Goal: Entertainment & Leisure: Consume media (video, audio)

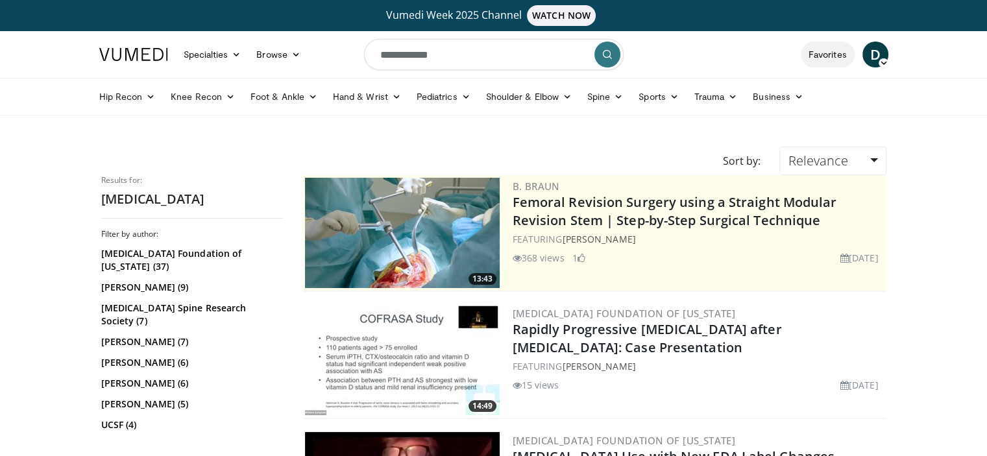
click at [831, 58] on link "Favorites" at bounding box center [828, 55] width 54 height 26
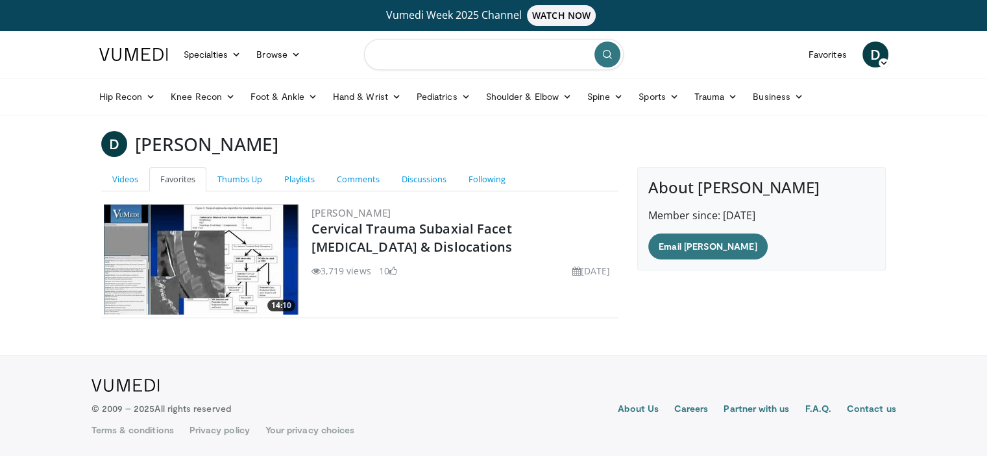
click at [548, 62] on input "Search topics, interventions" at bounding box center [494, 54] width 260 height 31
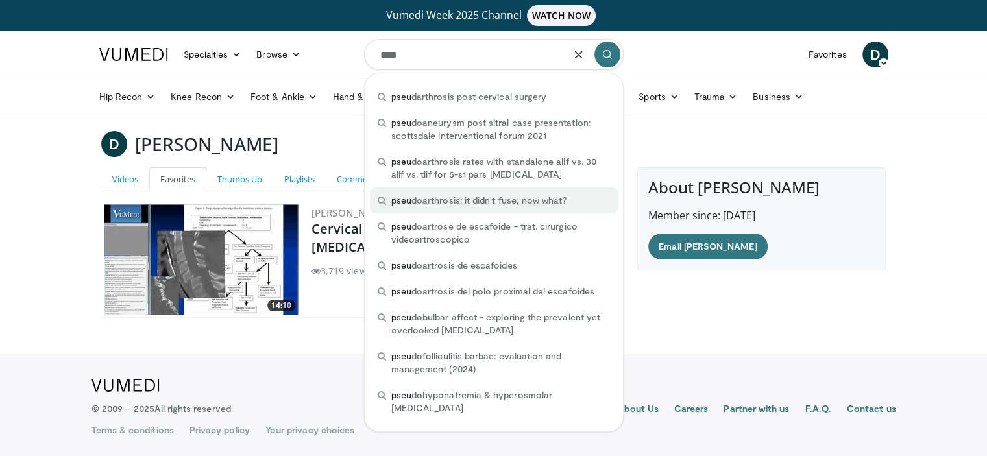
click at [458, 206] on span "pseu doarthrosis: it didn't fuse, now what?" at bounding box center [478, 200] width 175 height 13
type input "**********"
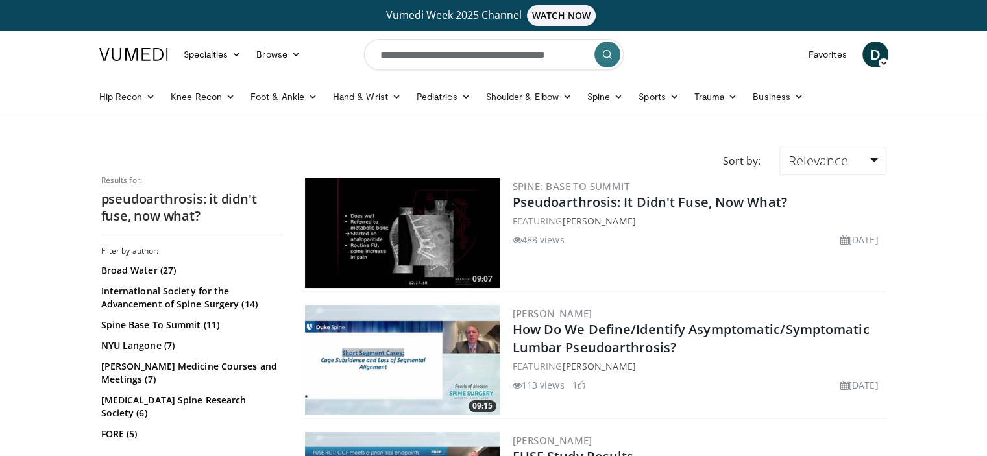
click at [460, 269] on img at bounding box center [402, 233] width 195 height 110
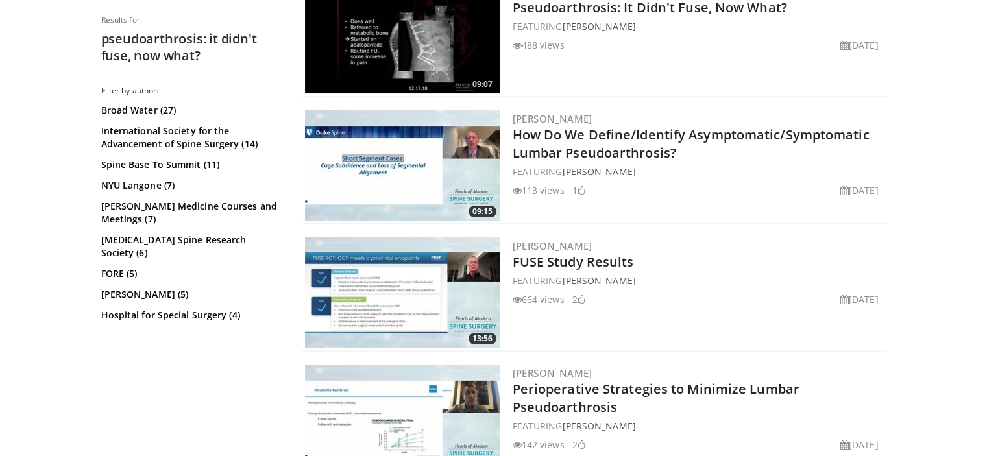
scroll to position [260, 0]
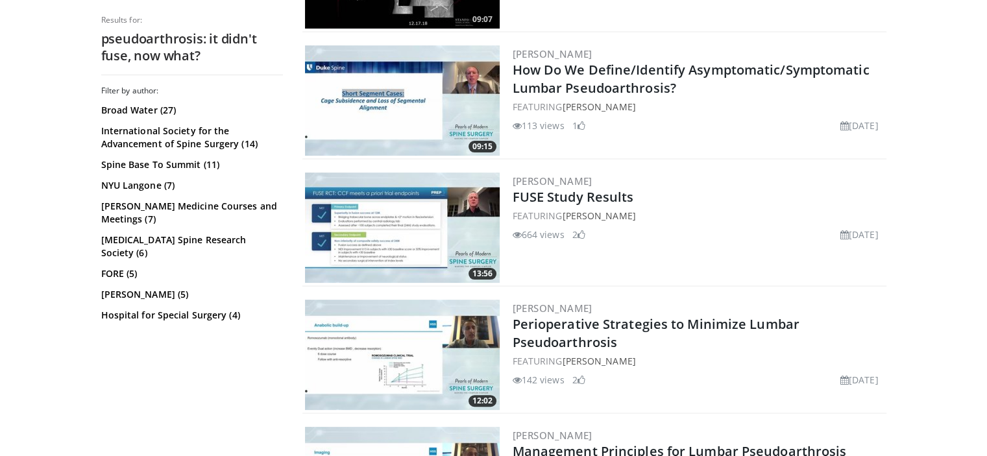
click at [407, 118] on img at bounding box center [402, 100] width 195 height 110
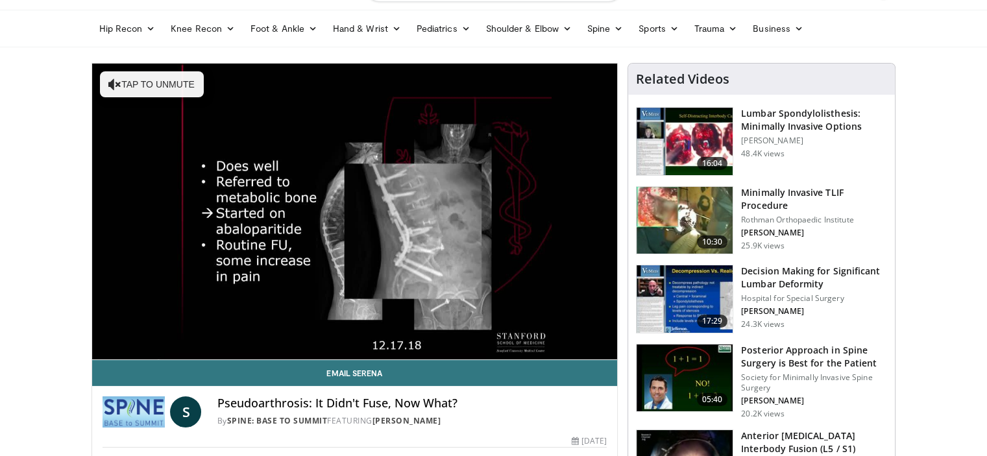
scroll to position [91, 0]
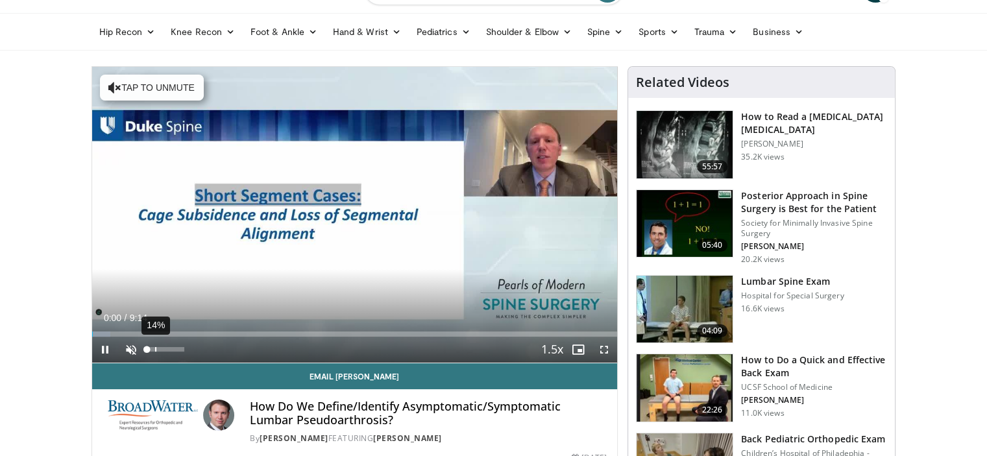
click at [156, 345] on div "14%" at bounding box center [165, 350] width 45 height 26
click at [170, 351] on div "60%" at bounding box center [165, 349] width 37 height 5
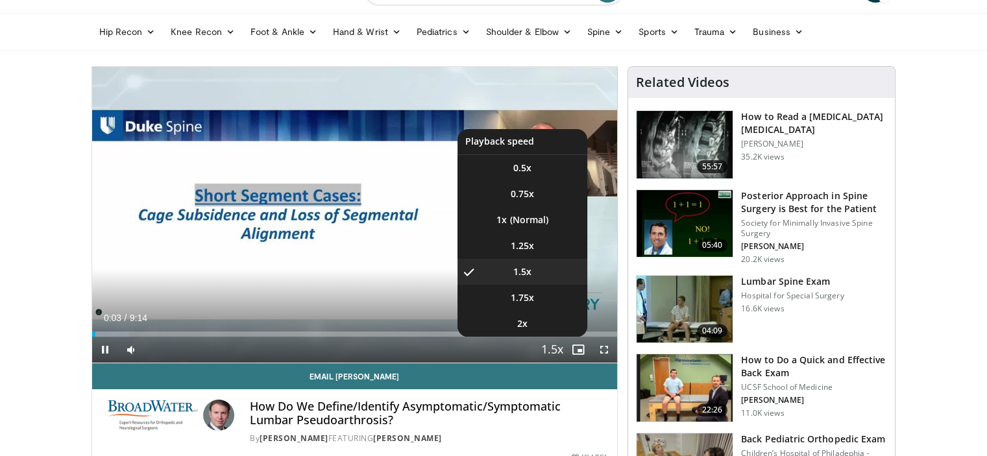
click at [562, 347] on button "Playback Rate" at bounding box center [552, 350] width 26 height 26
click at [545, 314] on li "2x" at bounding box center [523, 324] width 130 height 26
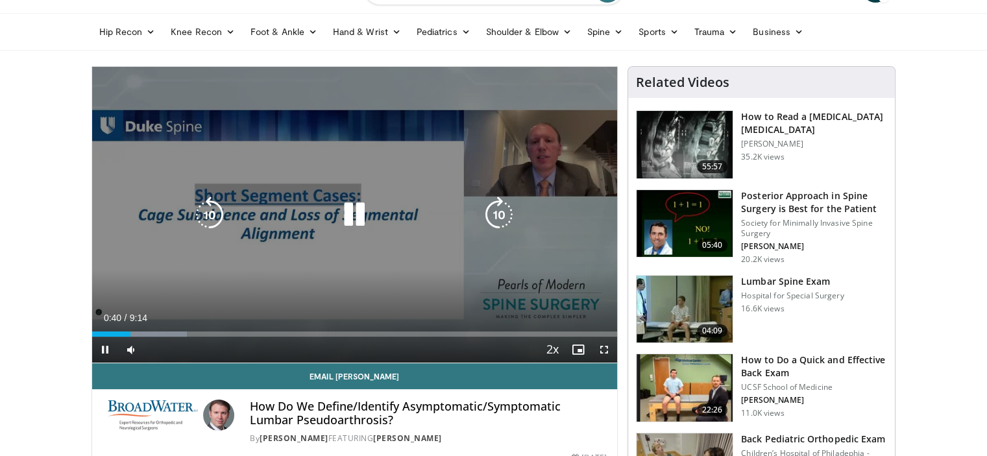
click at [365, 197] on icon "Video Player" at bounding box center [354, 215] width 36 height 36
click at [232, 288] on div "10 seconds Tap to unmute" at bounding box center [355, 215] width 526 height 296
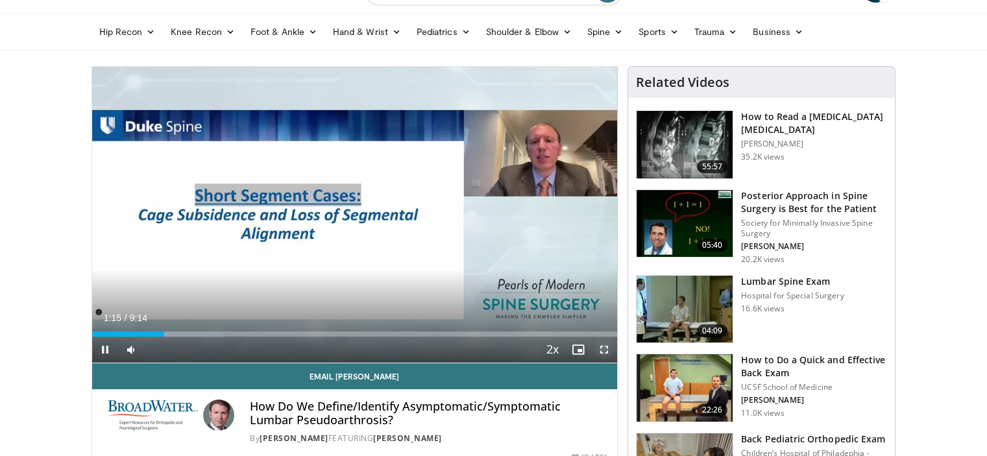
click at [610, 351] on span "Video Player" at bounding box center [604, 350] width 26 height 26
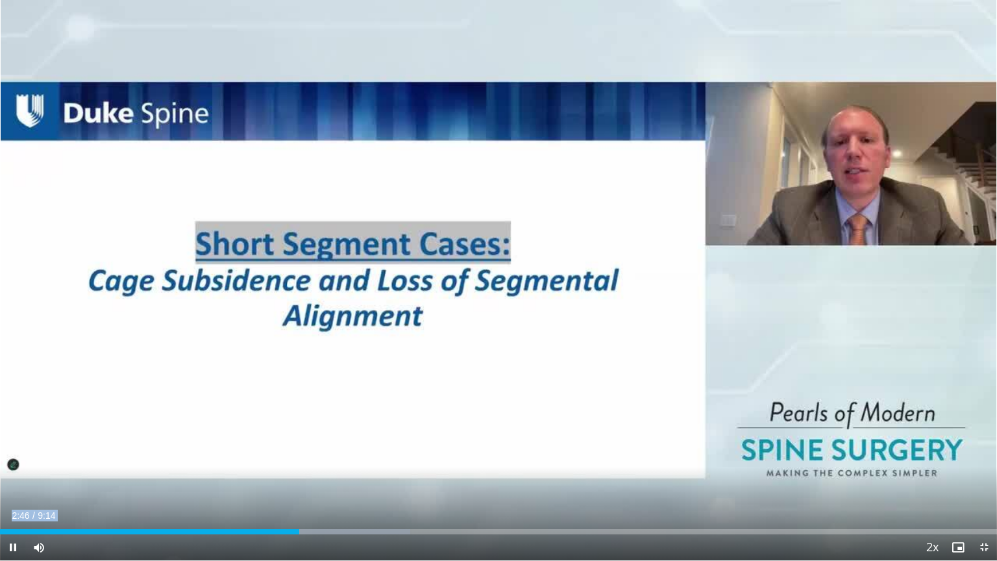
drag, startPoint x: 79, startPoint y: 553, endPoint x: 155, endPoint y: 560, distance: 76.3
click at [155, 456] on video-js "**********" at bounding box center [498, 280] width 997 height 561
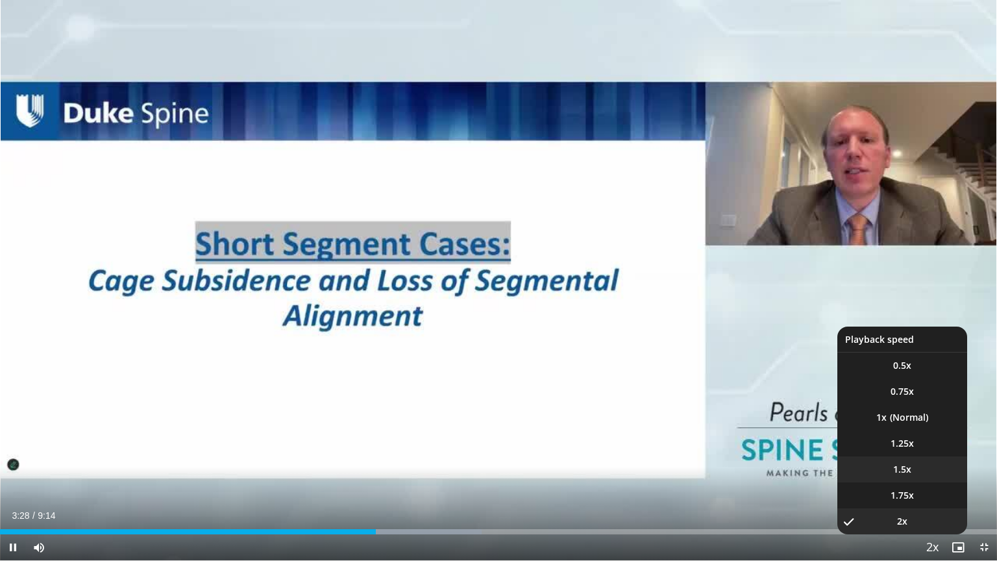
click at [913, 456] on li "1.5x" at bounding box center [902, 469] width 130 height 26
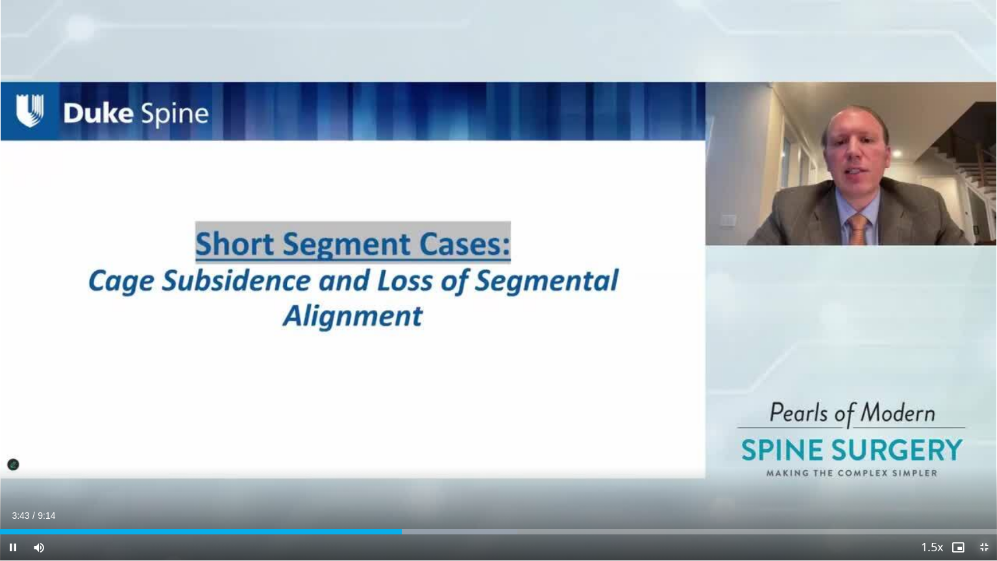
click at [984, 456] on span "Video Player" at bounding box center [984, 547] width 26 height 26
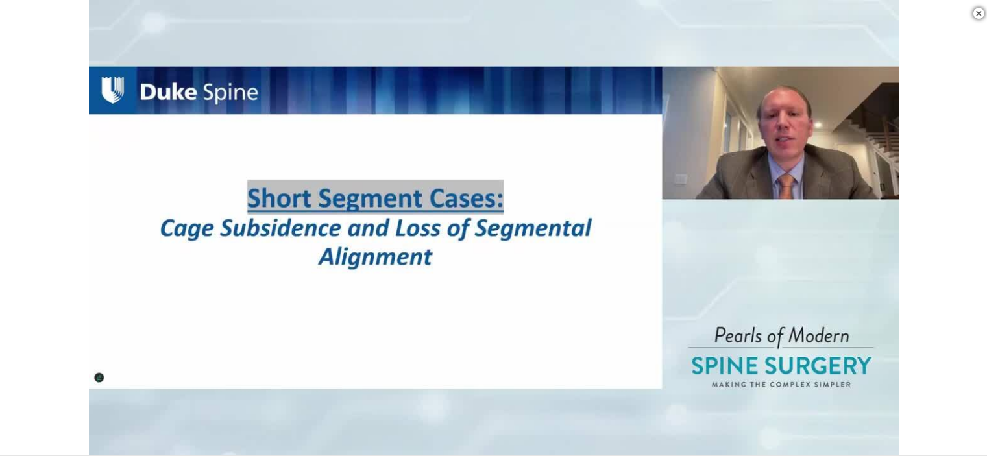
scroll to position [260, 0]
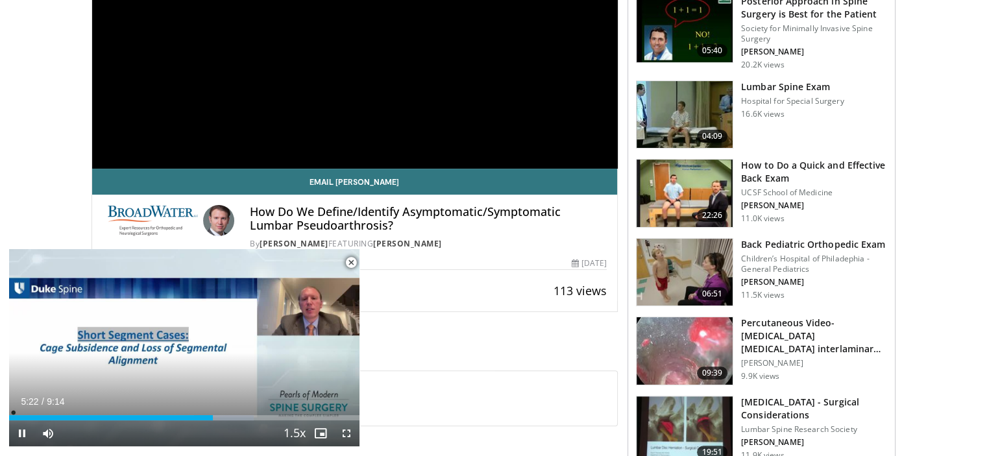
click at [351, 262] on span "Video Player" at bounding box center [351, 263] width 26 height 26
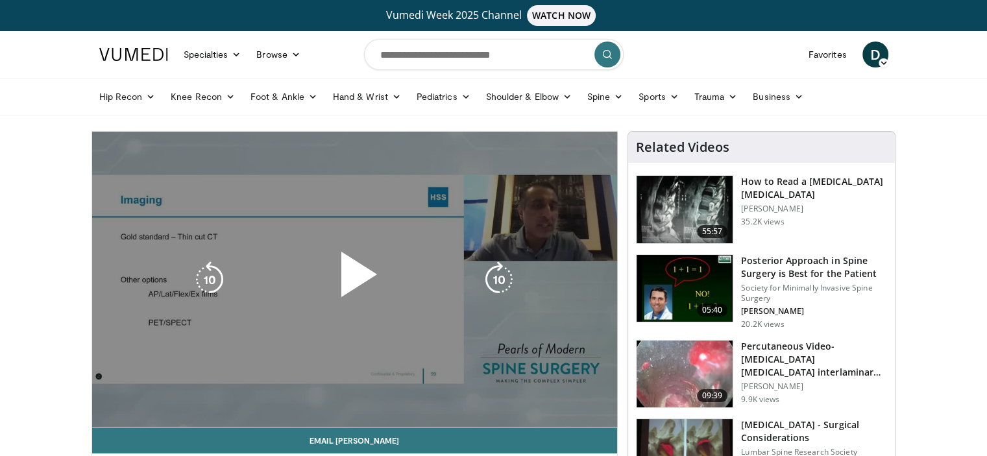
scroll to position [65, 0]
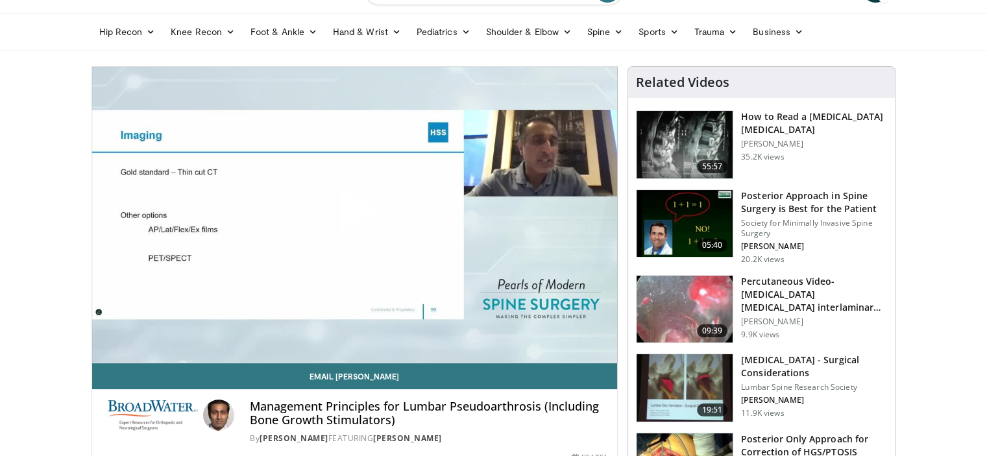
click at [354, 215] on span "Video Player" at bounding box center [354, 215] width 0 height 0
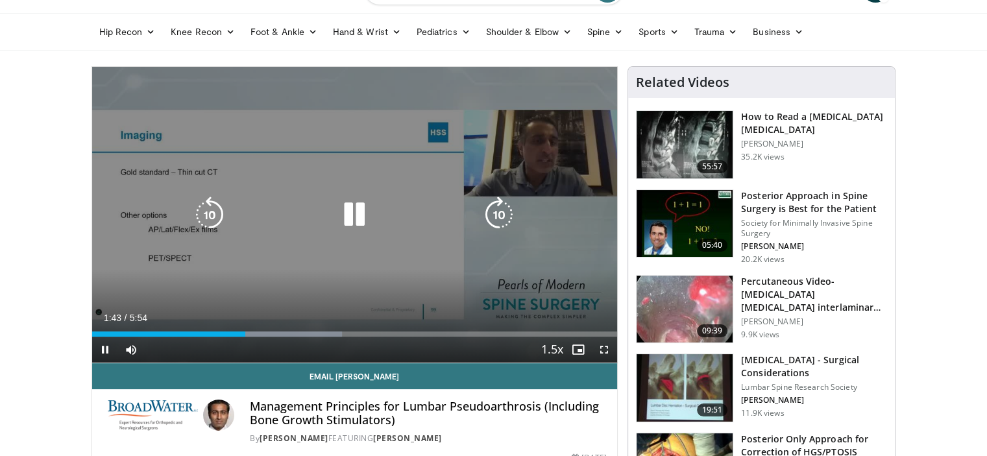
click at [449, 267] on div "10 seconds Tap to unmute" at bounding box center [355, 215] width 526 height 296
click at [388, 212] on div "Video Player" at bounding box center [354, 215] width 315 height 26
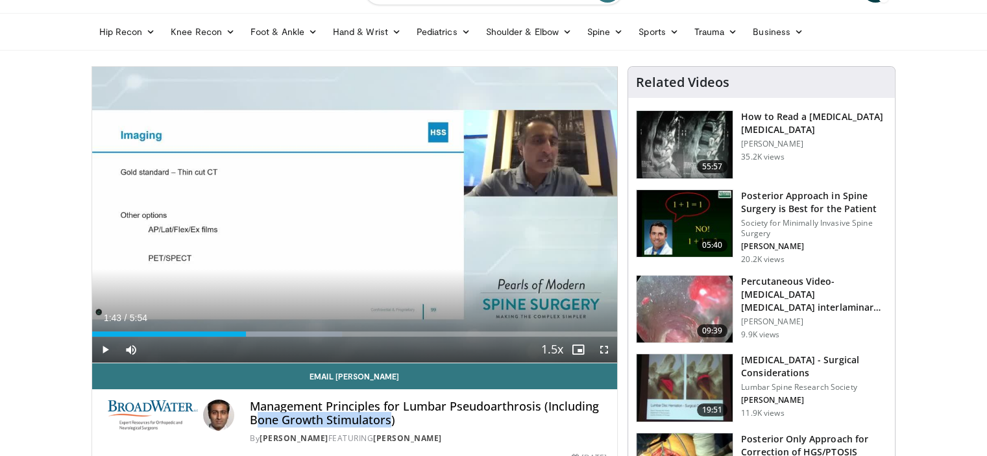
drag, startPoint x: 254, startPoint y: 417, endPoint x: 391, endPoint y: 417, distance: 137.0
click at [391, 417] on h4 "Management Principles for Lumbar Pseudoarthrosis (Including Bone Growth Stimula…" at bounding box center [428, 414] width 357 height 28
copy h4 "one Growth Stimulators"
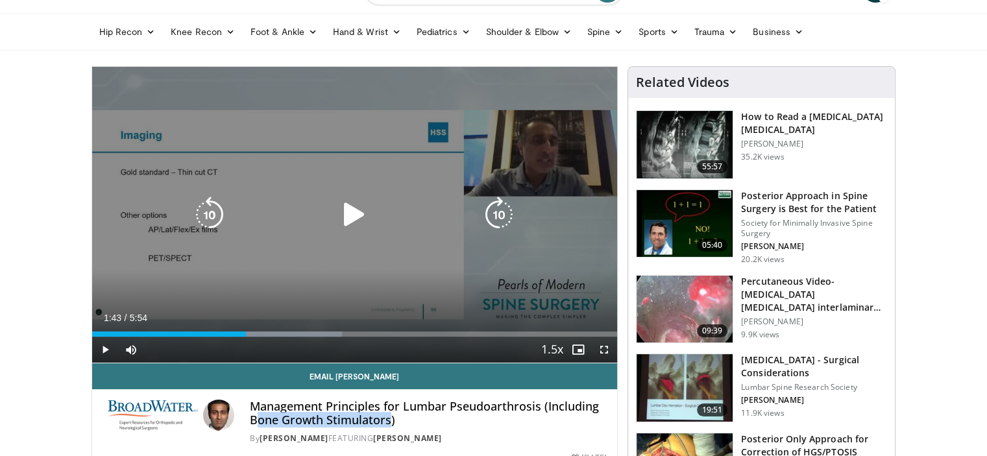
click at [349, 220] on icon "Video Player" at bounding box center [354, 215] width 36 height 36
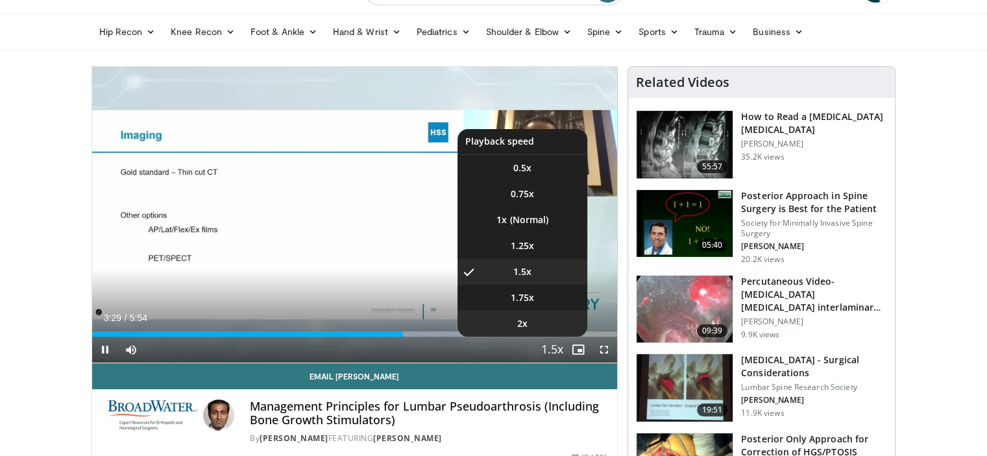
click at [548, 326] on li "2x" at bounding box center [523, 324] width 130 height 26
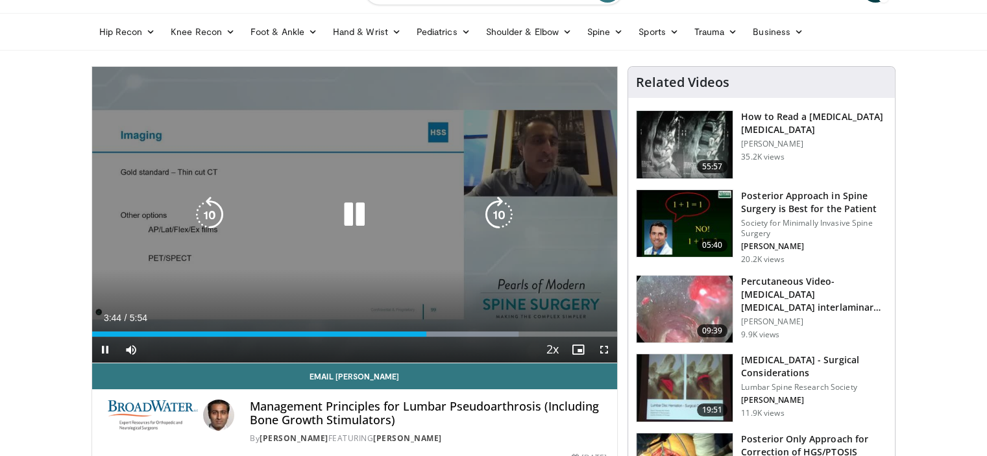
click at [500, 212] on icon "Video Player" at bounding box center [499, 215] width 36 height 36
click at [488, 211] on icon "Video Player" at bounding box center [499, 215] width 36 height 36
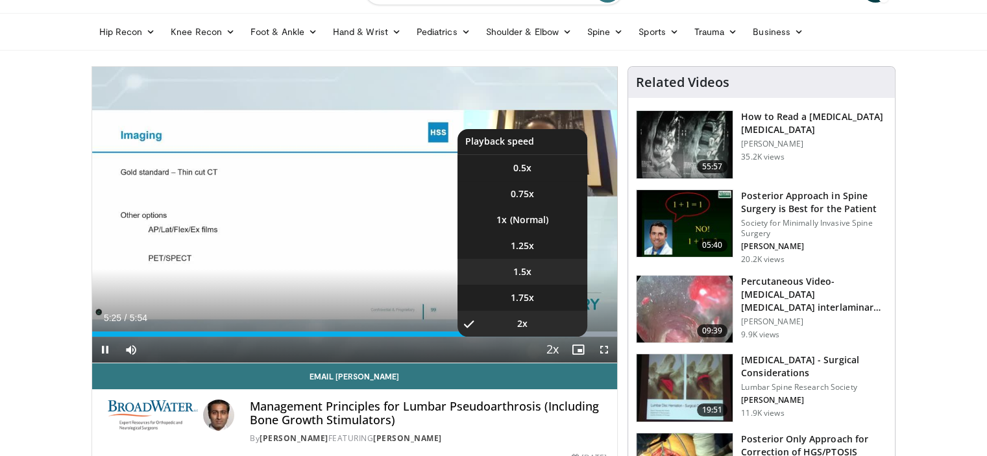
click at [548, 277] on li "1.5x" at bounding box center [523, 272] width 130 height 26
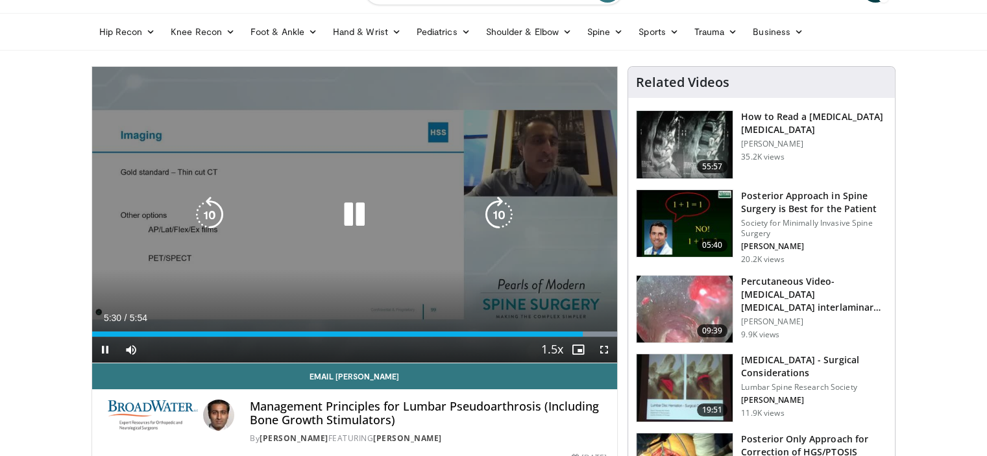
click at [349, 220] on icon "Video Player" at bounding box center [354, 215] width 36 height 36
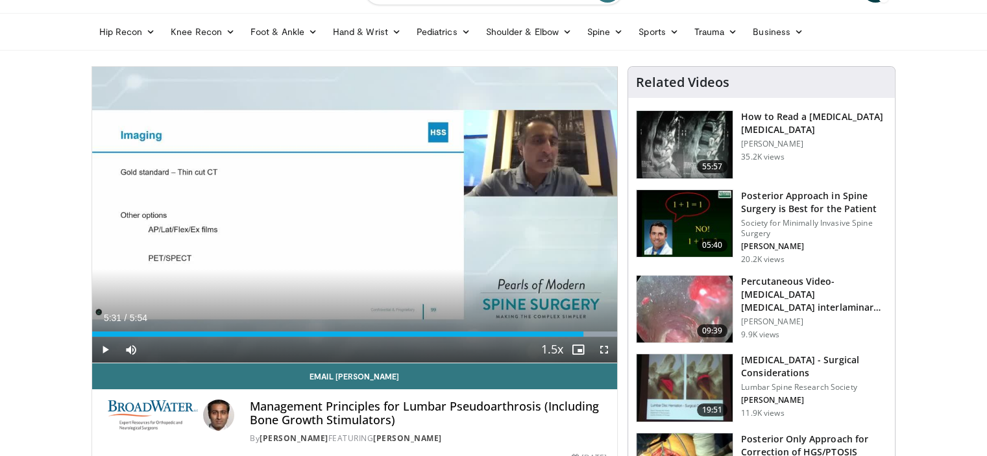
click at [289, 312] on div "Current Time 5:31 / Duration 5:54" at bounding box center [355, 318] width 526 height 12
